Goal: Task Accomplishment & Management: Manage account settings

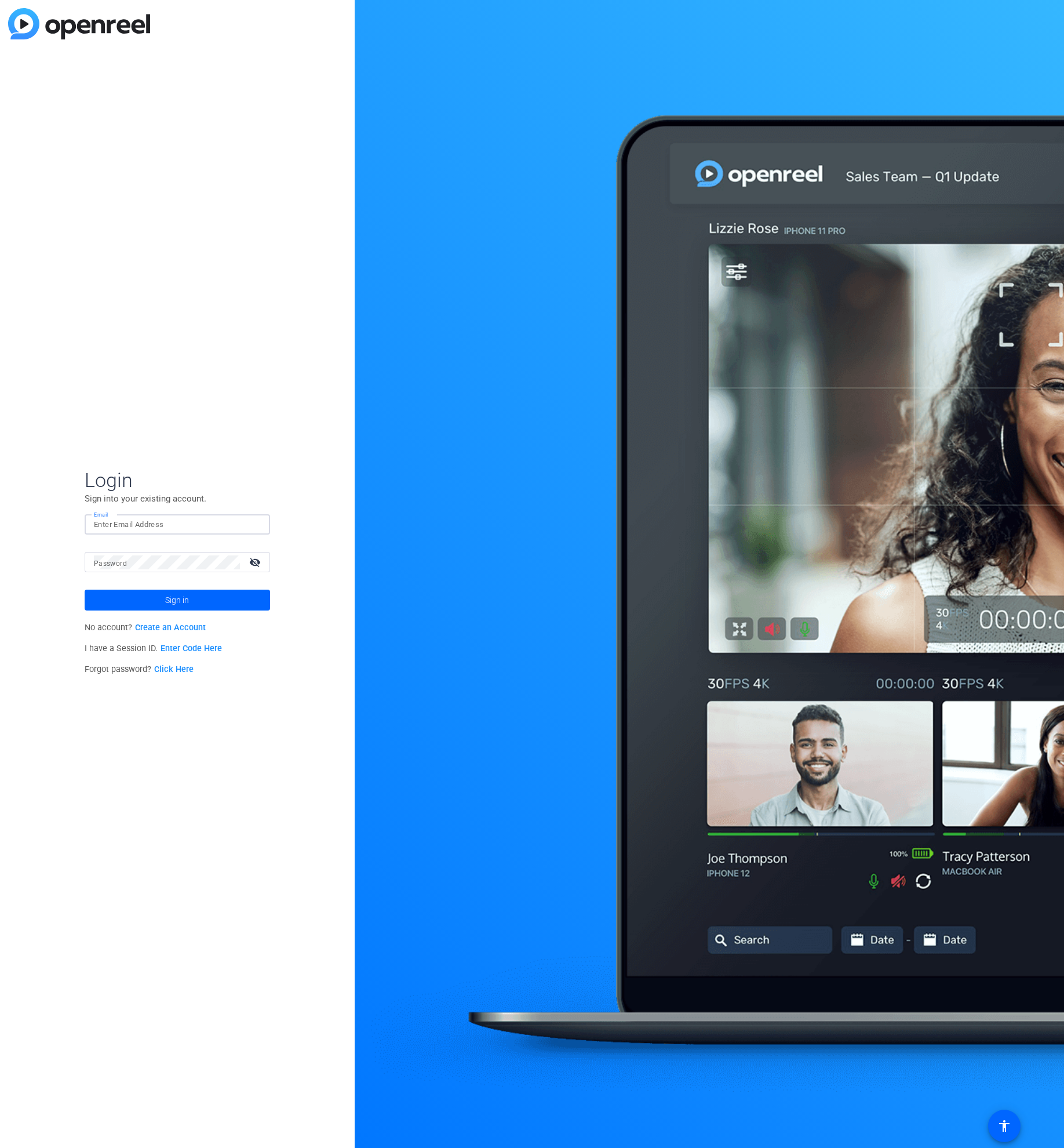
type input "[PERSON_NAME][EMAIL_ADDRESS][PERSON_NAME][DOMAIN_NAME]"
click at [177, 600] on button "Sign in" at bounding box center [177, 599] width 185 height 20
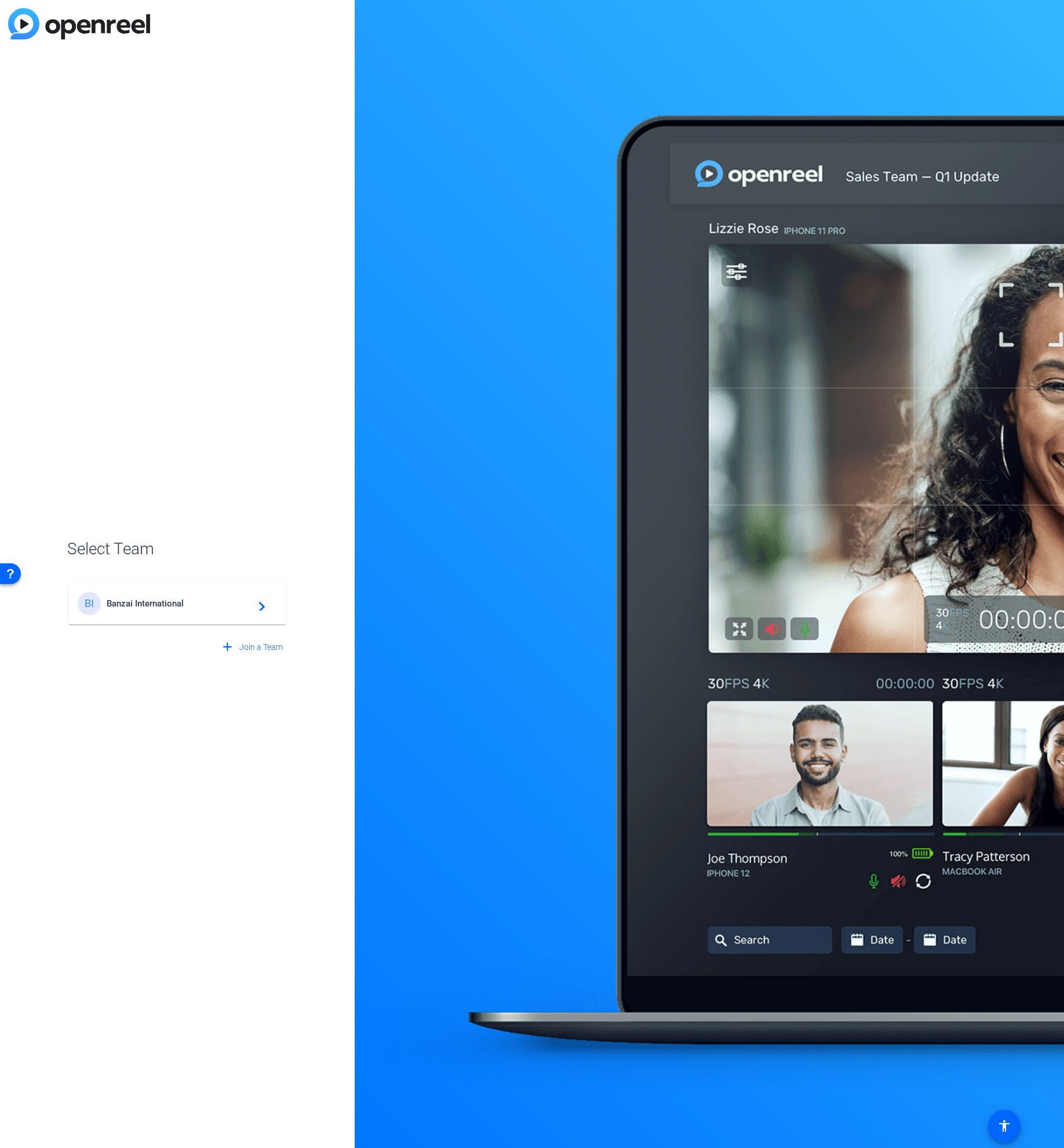
click at [190, 603] on span "Banzai International" at bounding box center [179, 603] width 145 height 11
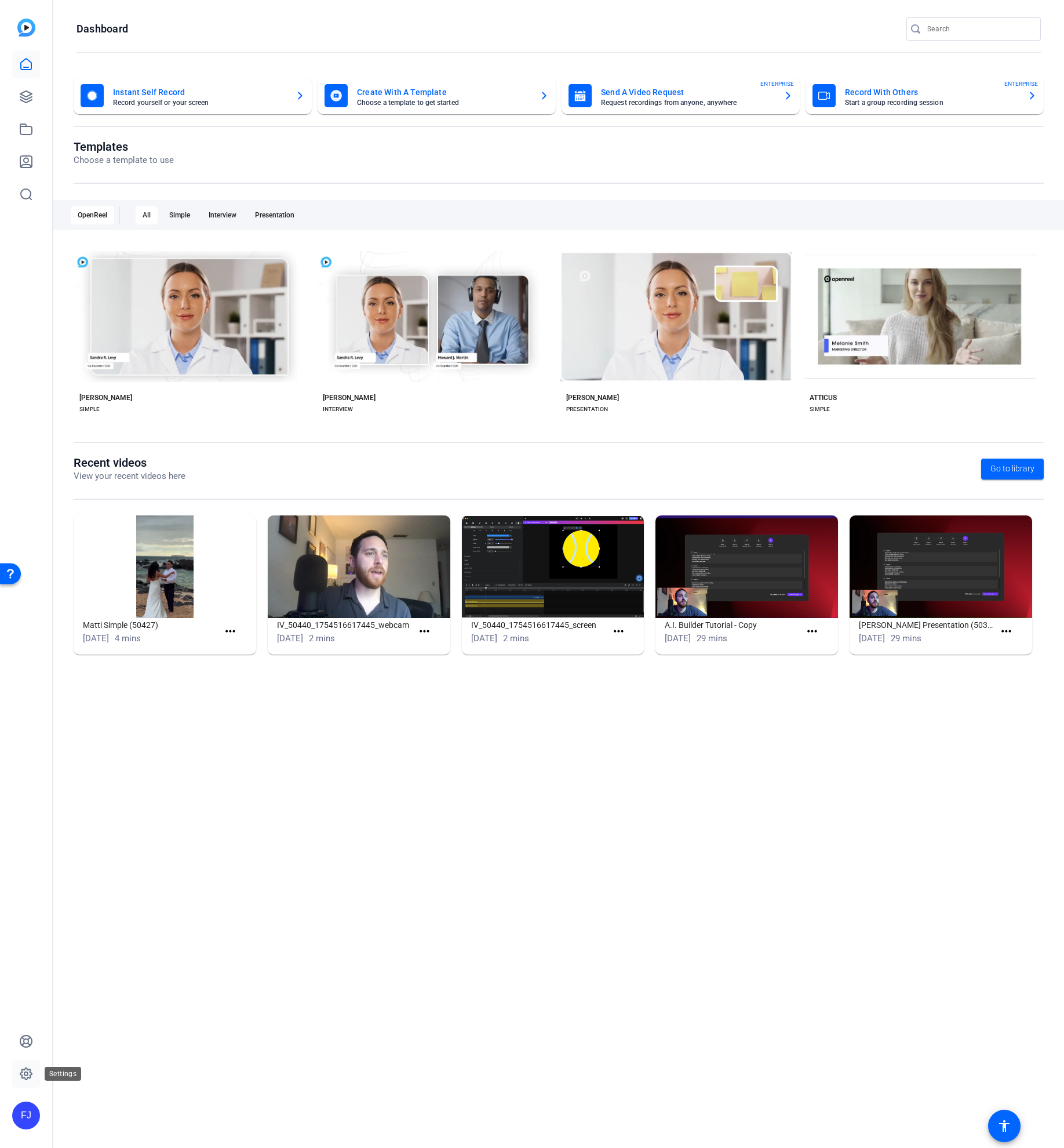
click at [19, 1075] on icon at bounding box center [26, 1074] width 14 height 14
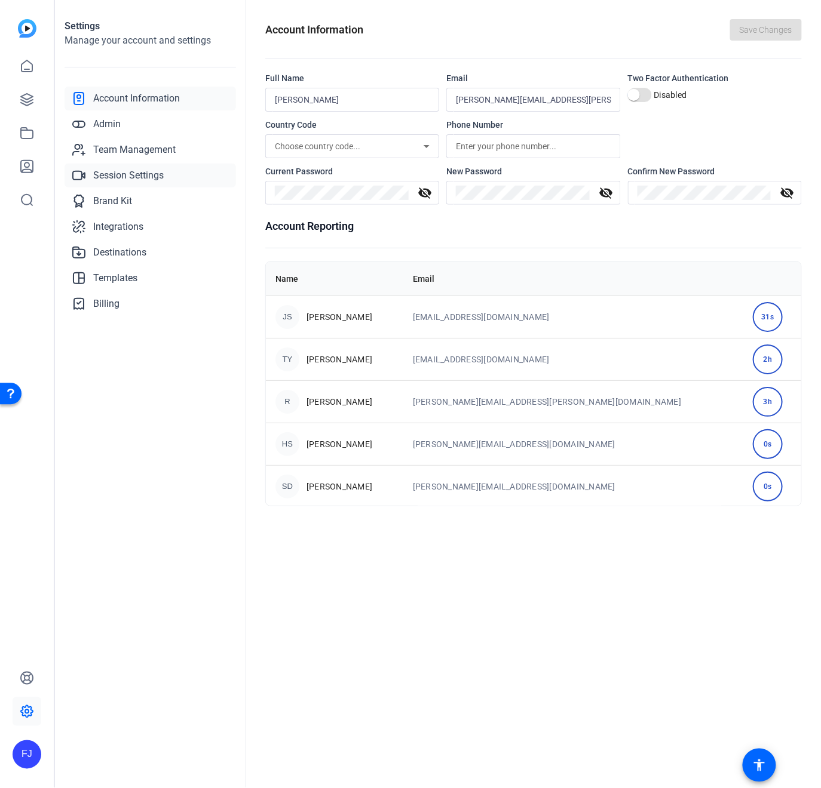
click at [115, 171] on span "Session Settings" at bounding box center [128, 175] width 70 height 14
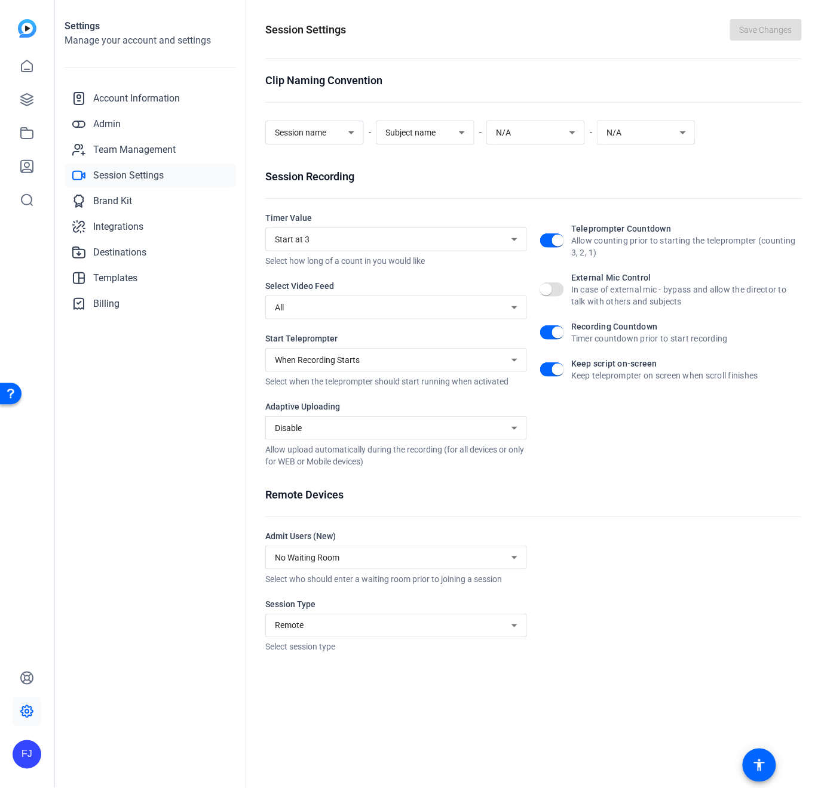
click at [400, 430] on div "Disable" at bounding box center [393, 428] width 236 height 14
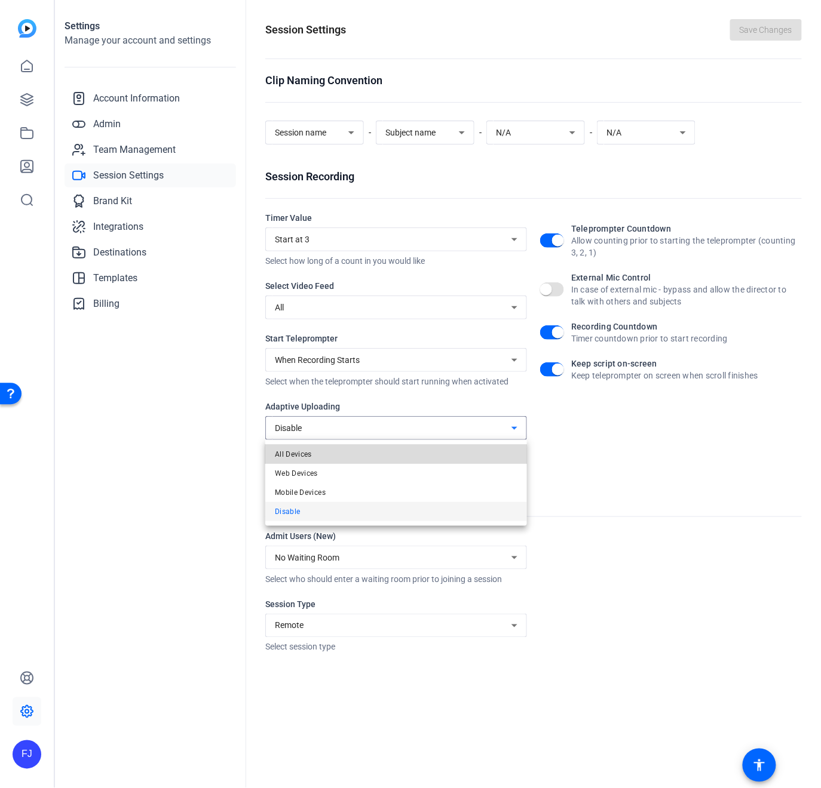
click at [331, 454] on mat-option "All Devices" at bounding box center [396, 454] width 262 height 19
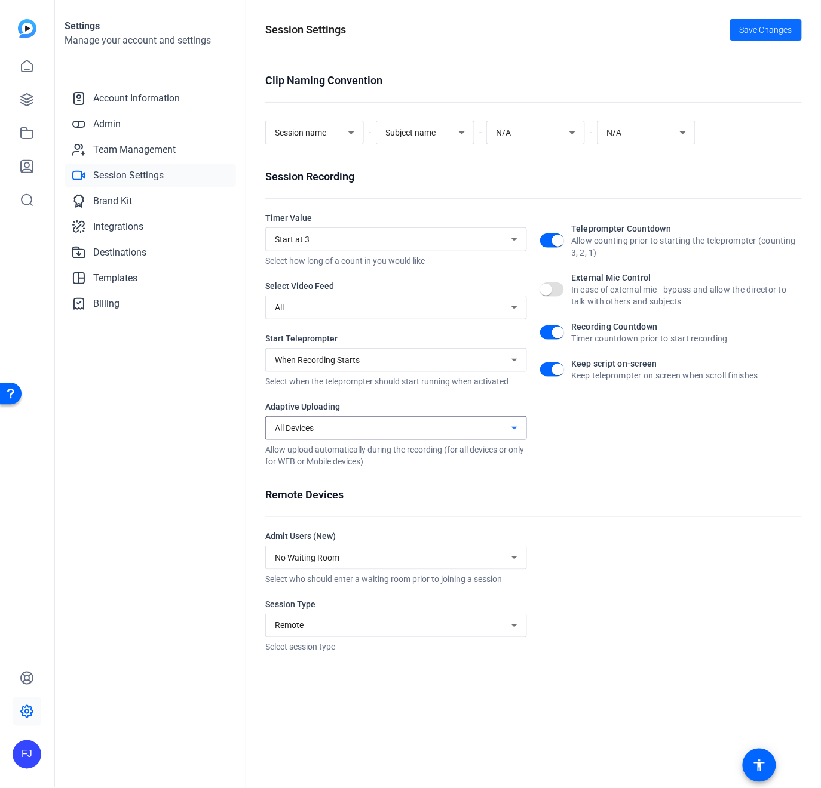
click at [778, 39] on span at bounding box center [766, 30] width 72 height 29
drag, startPoint x: 367, startPoint y: 401, endPoint x: 266, endPoint y: 406, distance: 100.4
click at [266, 406] on div "Adaptive Uploading" at bounding box center [396, 407] width 262 height 12
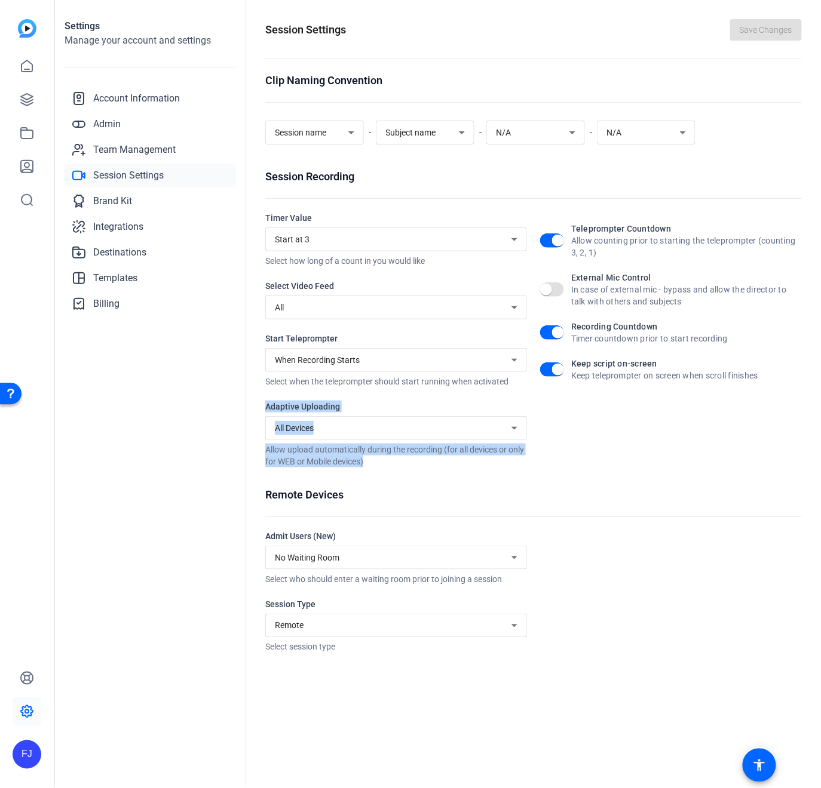
drag, startPoint x: 373, startPoint y: 464, endPoint x: 266, endPoint y: 410, distance: 119.9
click at [266, 410] on div "Adaptive Uploading All Devices Allow upload automatically during the recording …" at bounding box center [396, 434] width 262 height 67
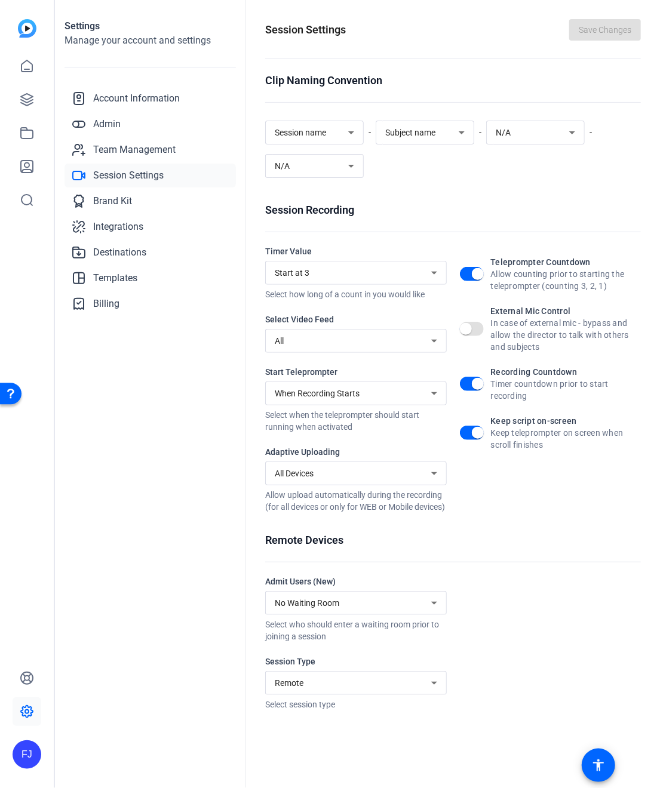
click at [41, 17] on div "FJ" at bounding box center [27, 394] width 54 height 788
click at [23, 29] on img at bounding box center [27, 28] width 19 height 19
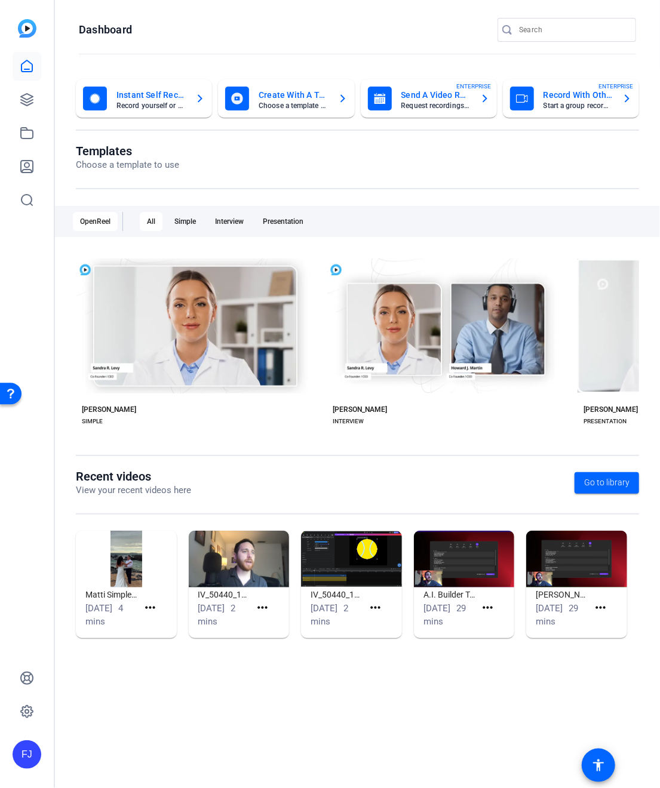
click at [208, 3] on mat-toolbar "Dashboard" at bounding box center [357, 33] width 605 height 67
